Goal: Task Accomplishment & Management: Use online tool/utility

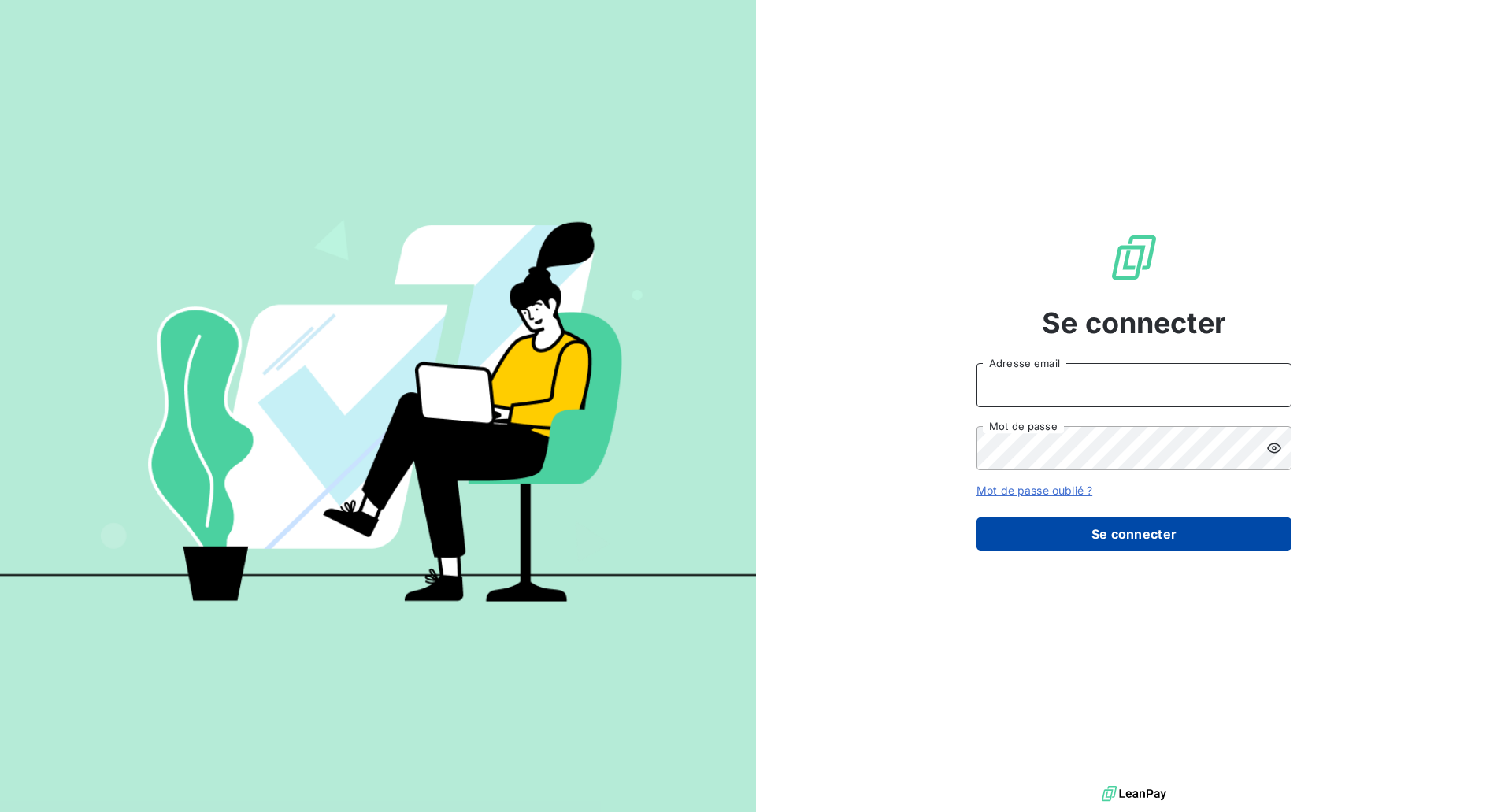
type input "[PERSON_NAME][EMAIL_ADDRESS][PERSON_NAME][DOMAIN_NAME]"
click at [1101, 540] on button "Se connecter" at bounding box center [1134, 533] width 315 height 33
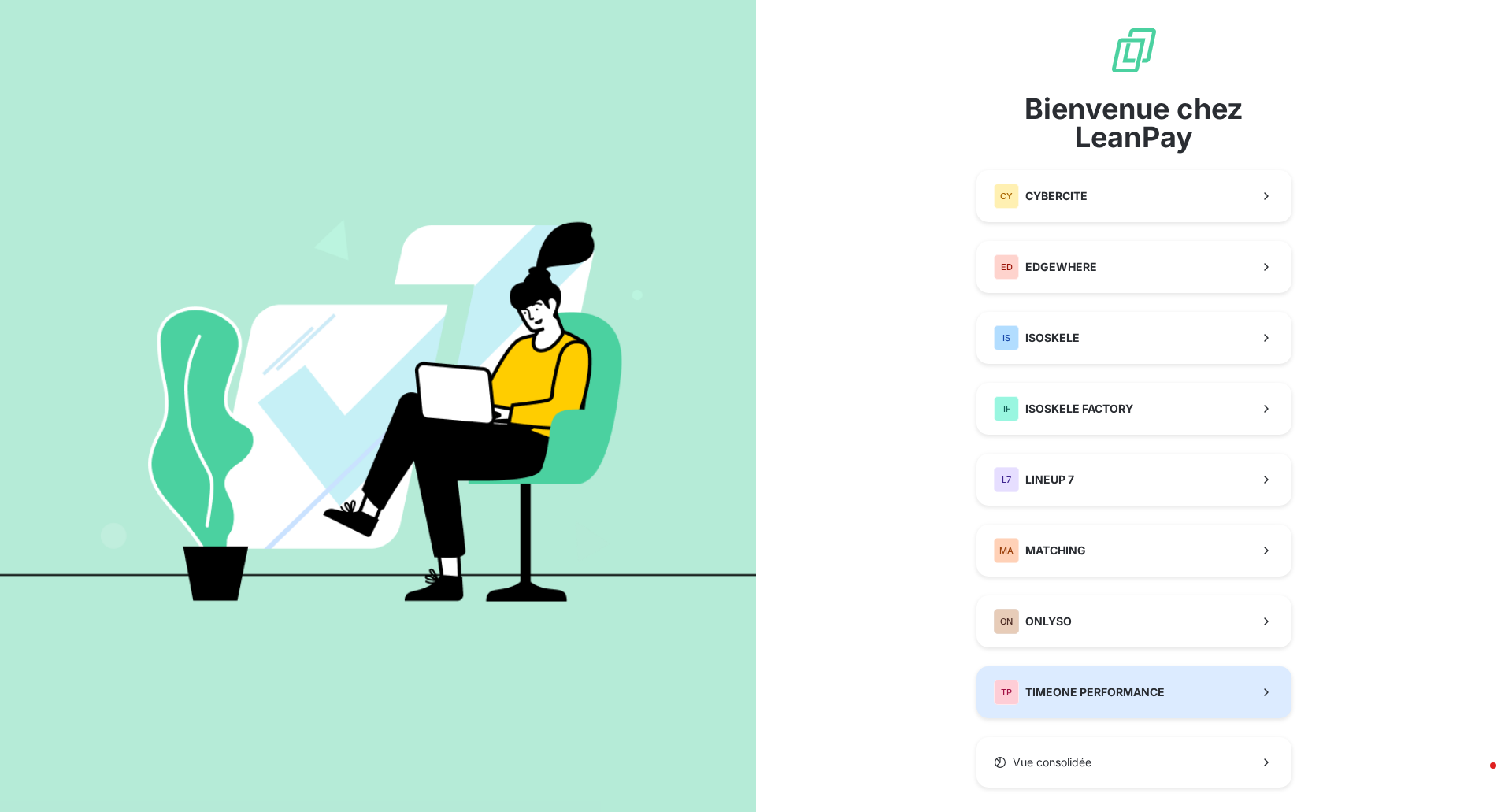
click at [1090, 684] on div "TP TIMEONE PERFORMANCE" at bounding box center [1079, 692] width 171 height 25
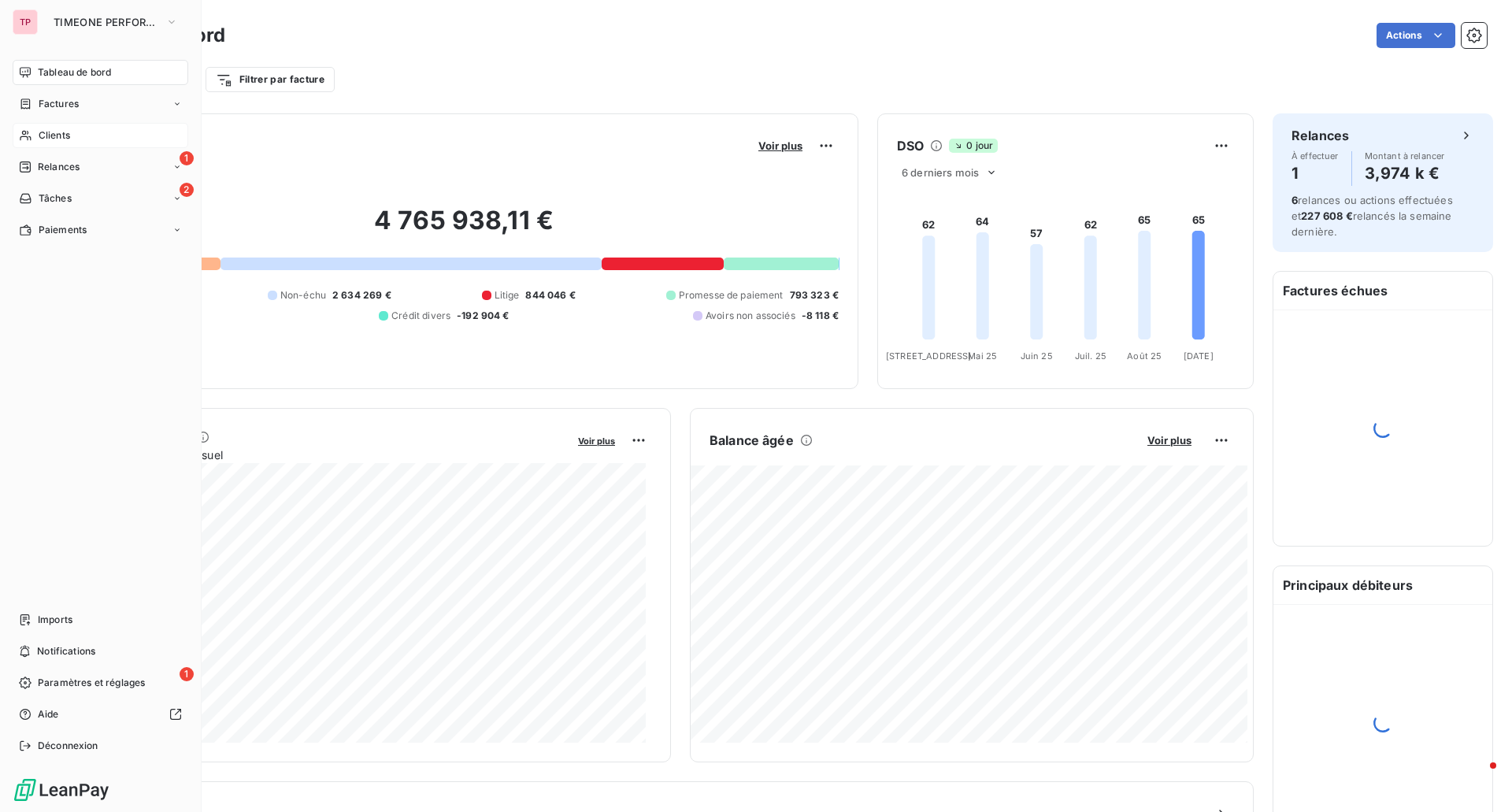
click at [37, 130] on div "Clients" at bounding box center [100, 135] width 176 height 25
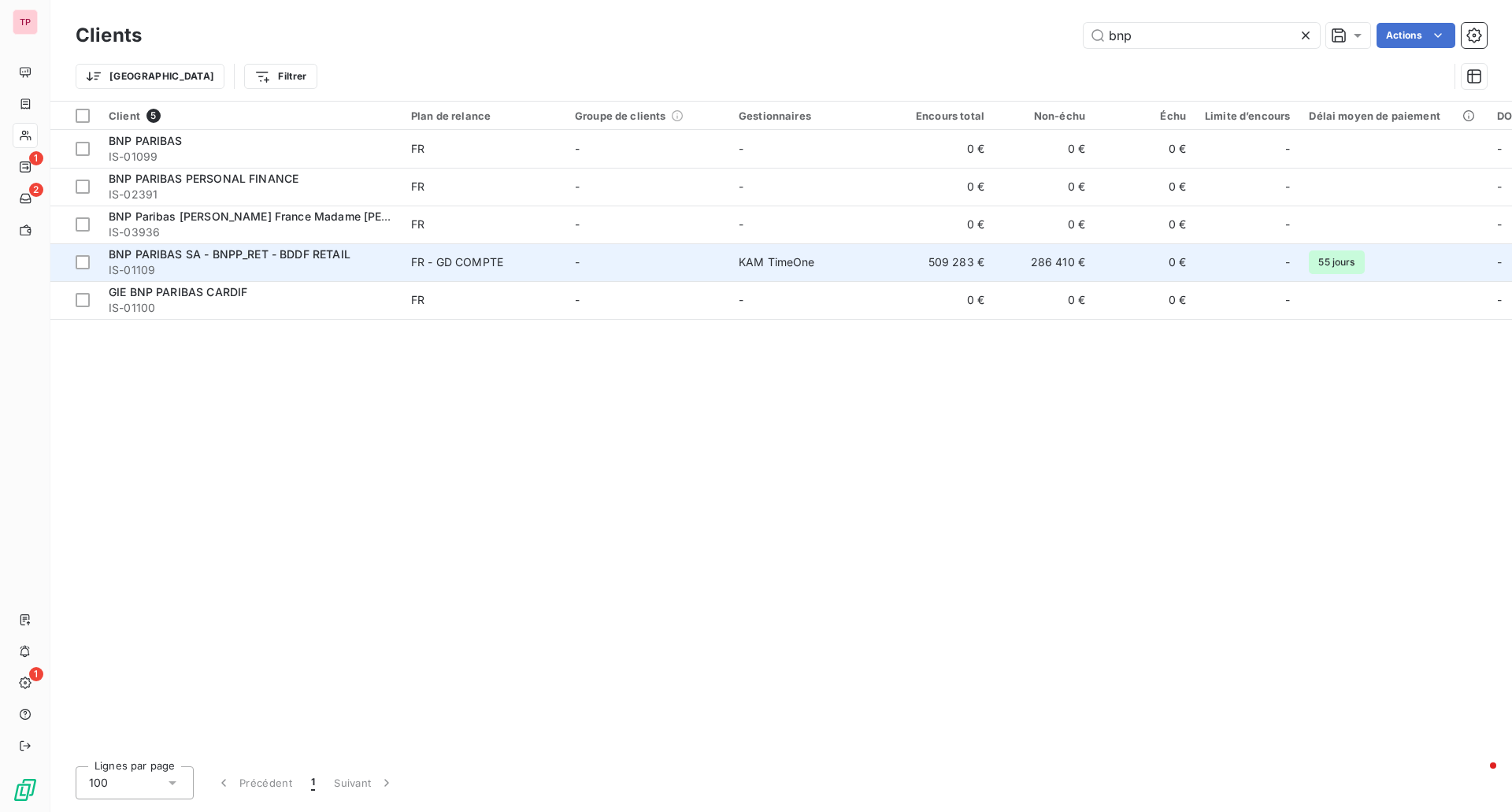
type input "bnp"
click at [596, 251] on td "-" at bounding box center [648, 262] width 164 height 38
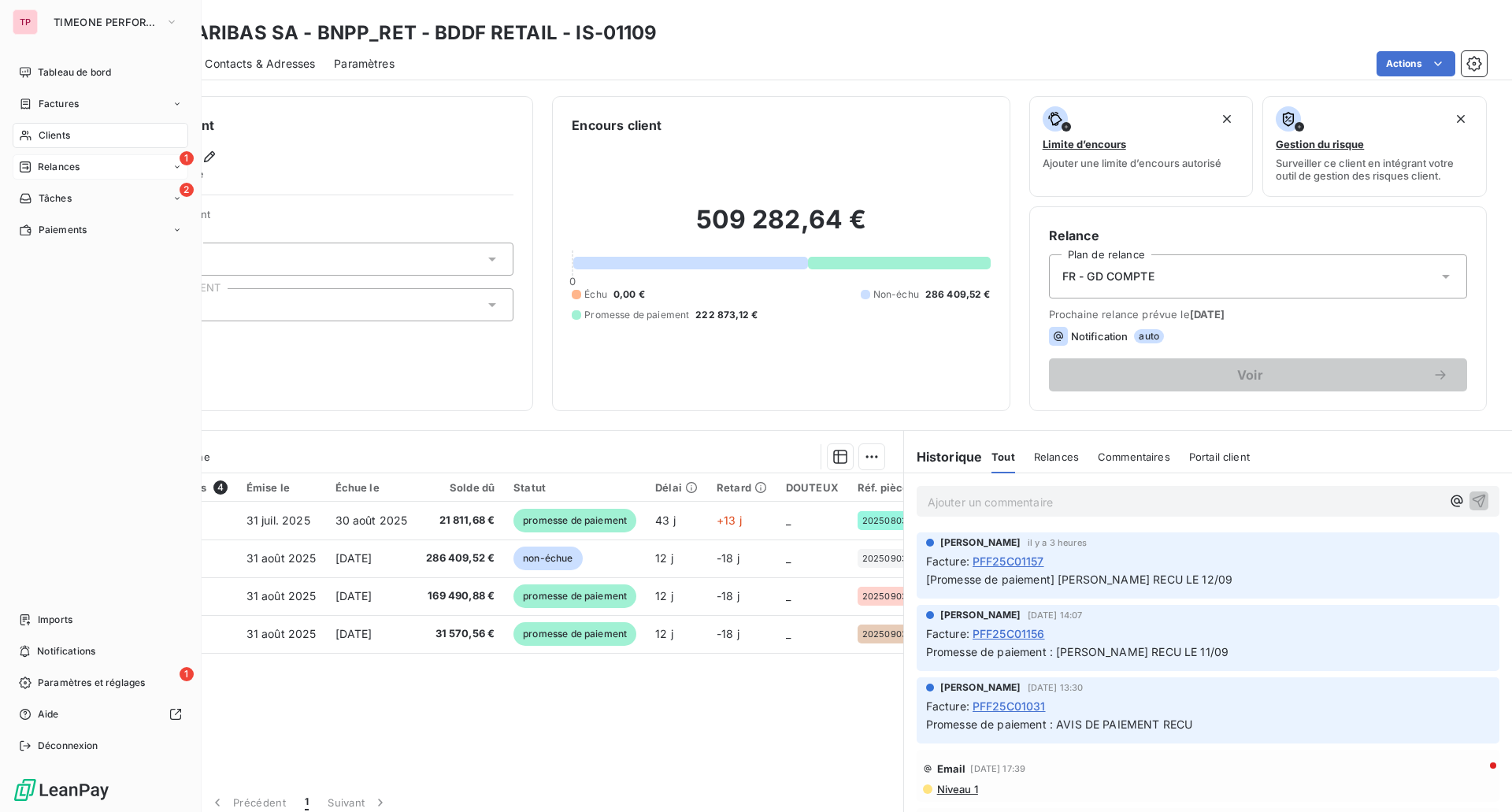
click at [49, 164] on span "Relances" at bounding box center [59, 167] width 42 height 14
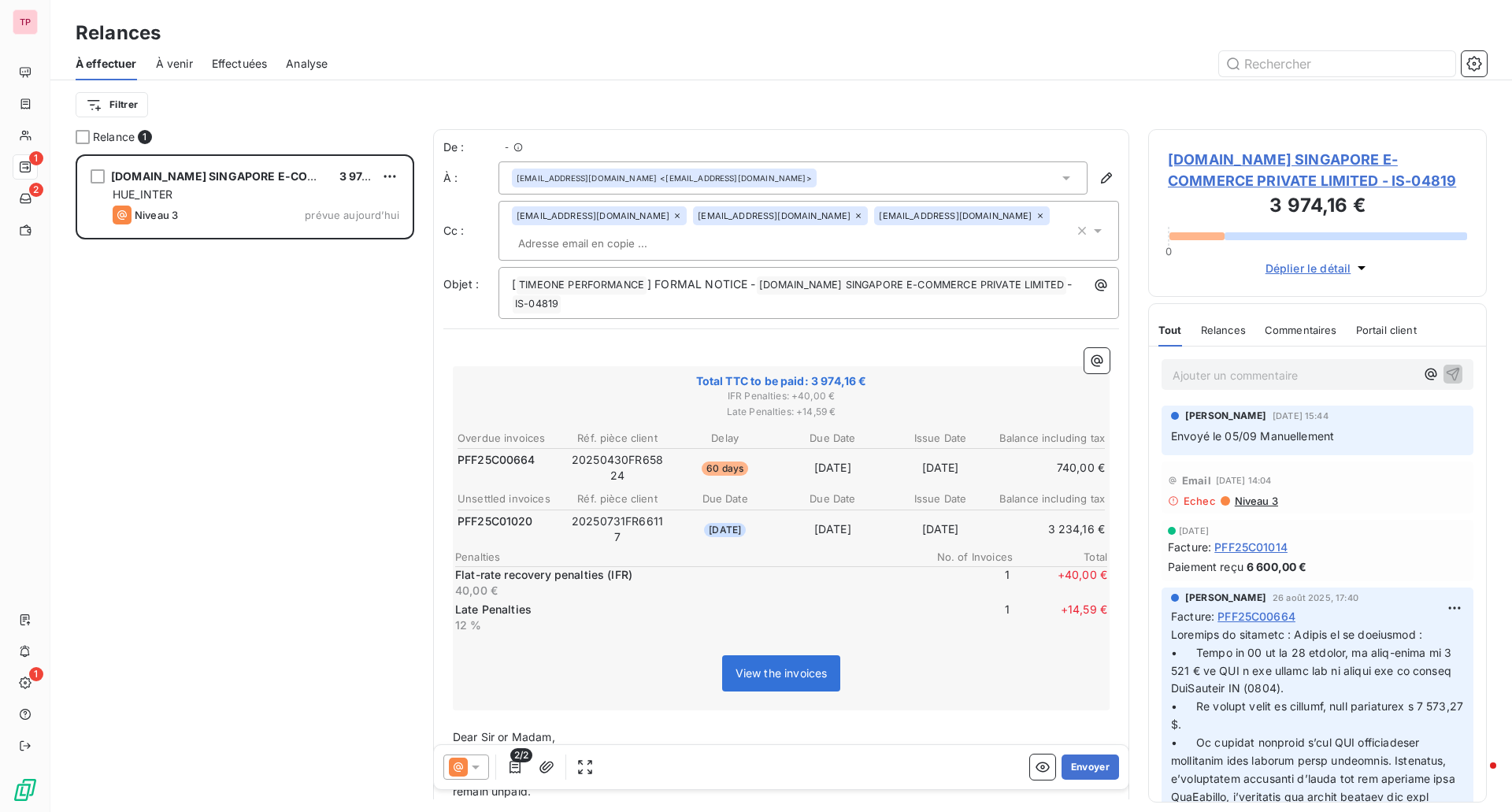
scroll to position [646, 327]
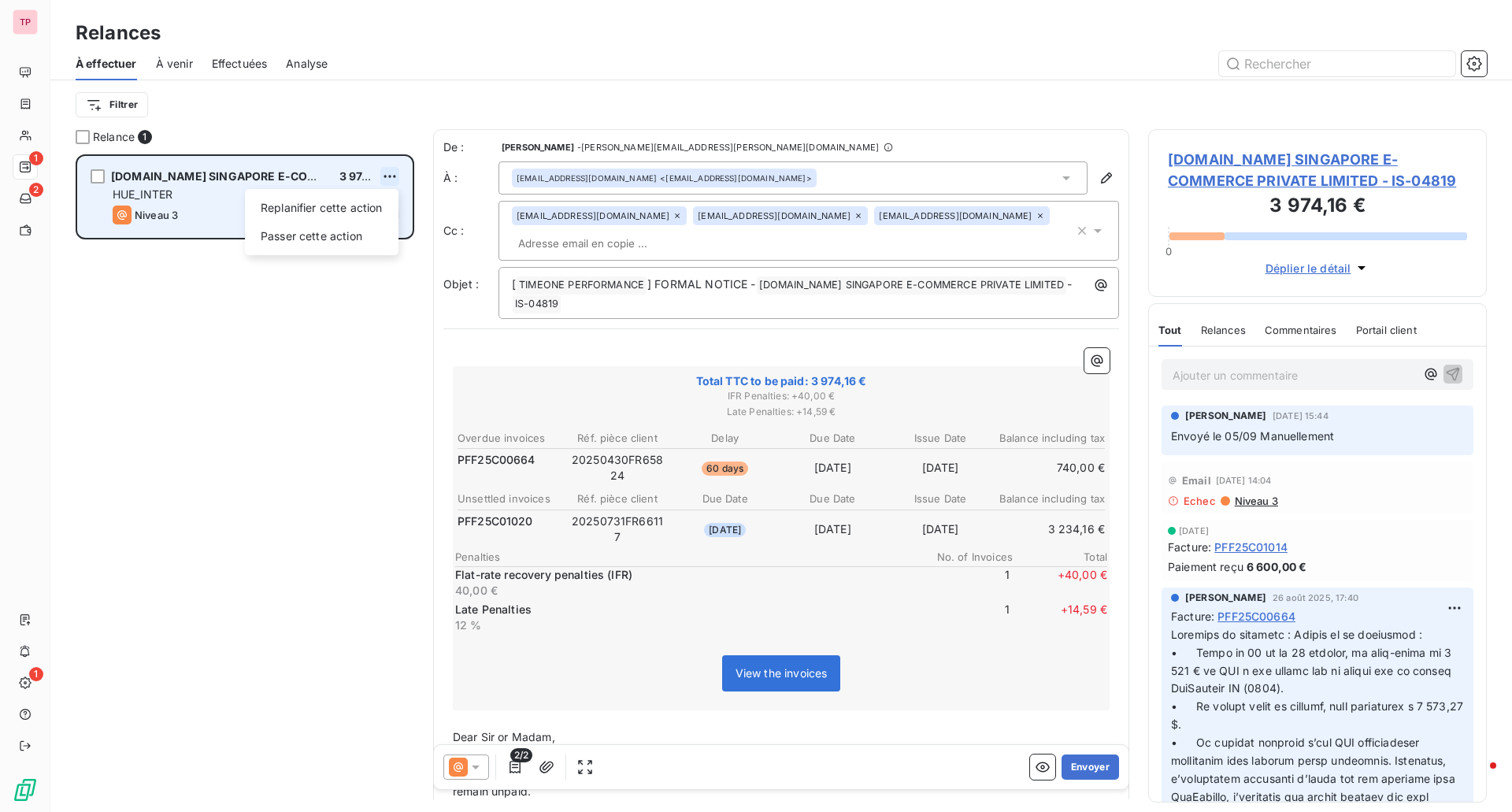
click at [391, 174] on html "TP 1 2 1 Relances À effectuer À venir Effectuées Analyse Filtrer Relance 1 [DOM…" at bounding box center [756, 406] width 1512 height 812
click at [319, 235] on div "Passer cette action" at bounding box center [321, 236] width 141 height 25
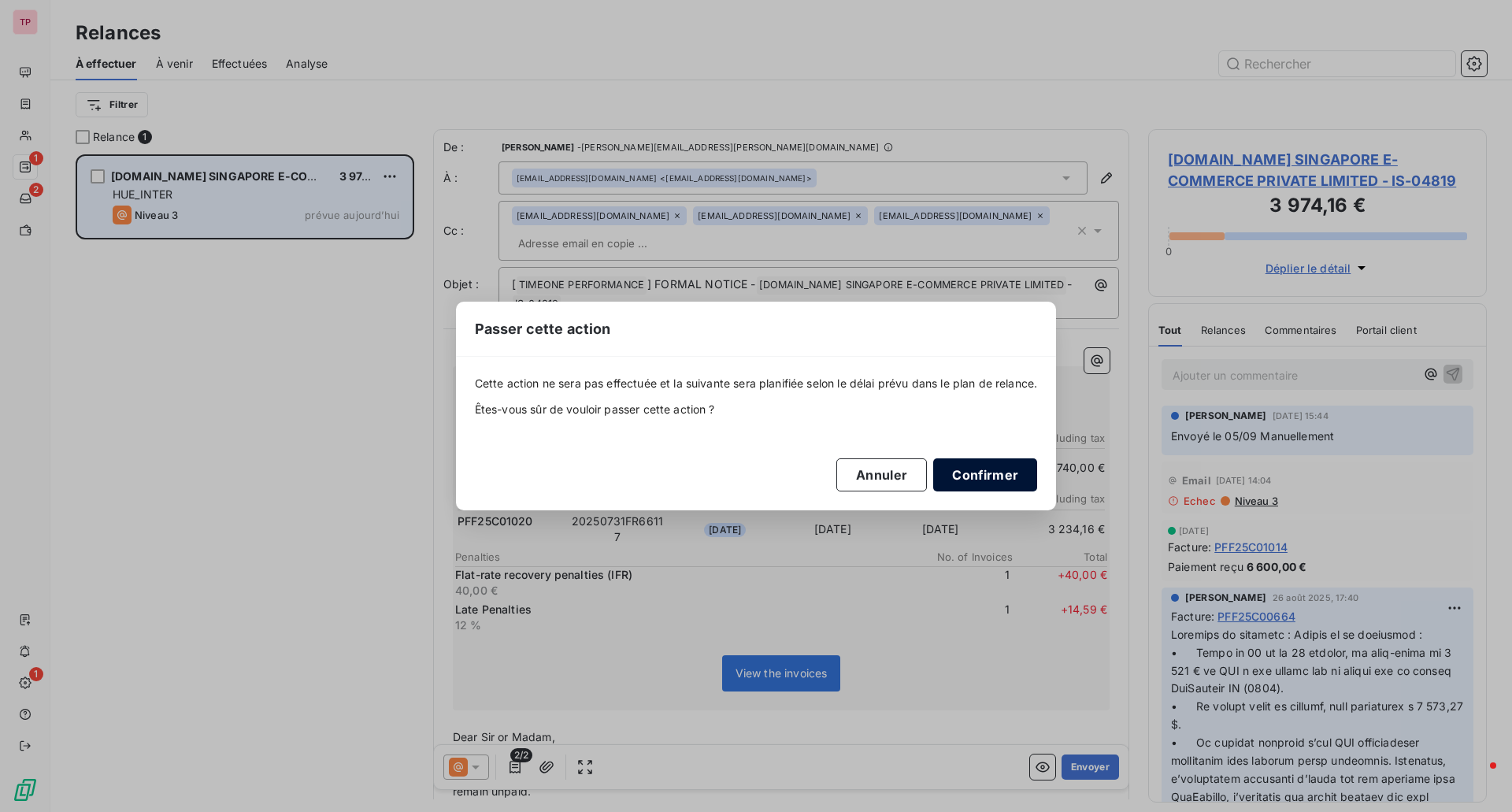
click at [1015, 475] on button "Confirmer" at bounding box center [984, 474] width 104 height 33
